Goal: Task Accomplishment & Management: Complete application form

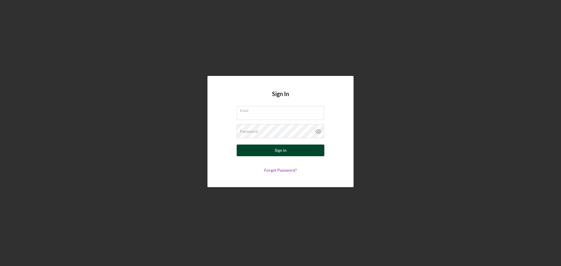
type input "[EMAIL_ADDRESS][DOMAIN_NAME]"
click at [284, 150] on div "Sign In" at bounding box center [281, 151] width 12 height 12
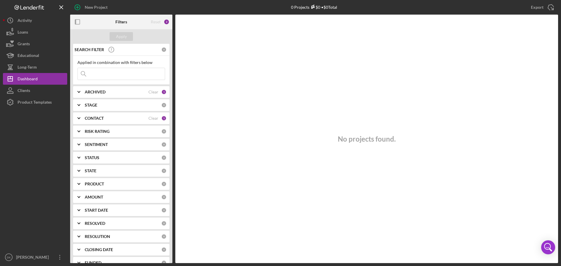
click at [118, 117] on div "CONTACT" at bounding box center [117, 118] width 64 height 5
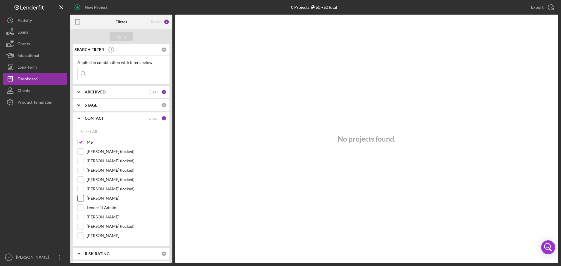
click at [106, 198] on label "[PERSON_NAME]" at bounding box center [126, 198] width 78 height 6
click at [84, 198] on input "[PERSON_NAME]" at bounding box center [81, 198] width 6 height 6
checkbox input "true"
click at [119, 37] on div "Apply" at bounding box center [121, 36] width 11 height 9
